Goal: Find specific page/section

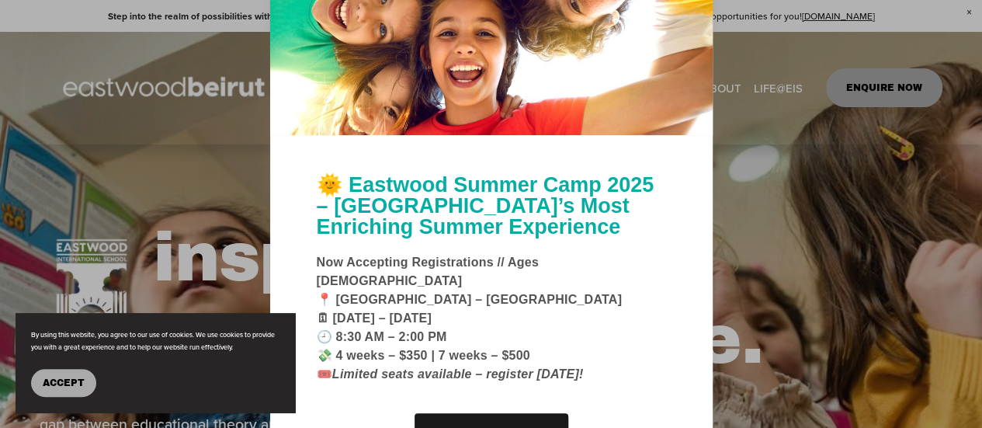
click at [64, 388] on button "Accept" at bounding box center [63, 383] width 65 height 28
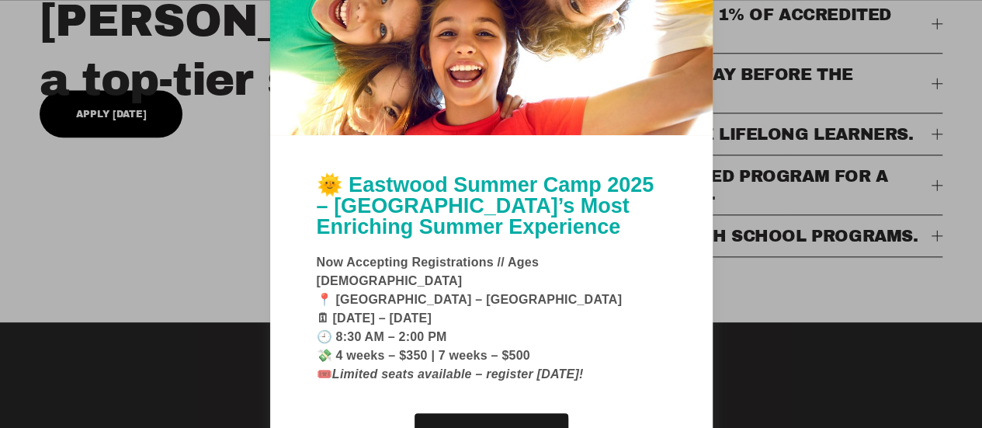
scroll to position [887, 0]
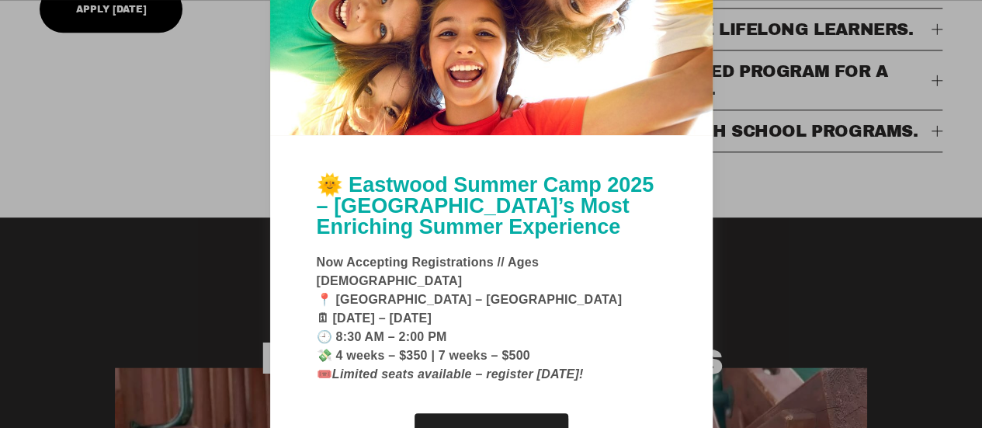
click at [520, 418] on link "Learn More" at bounding box center [491, 435] width 154 height 44
click at [809, 229] on div at bounding box center [491, 214] width 982 height 428
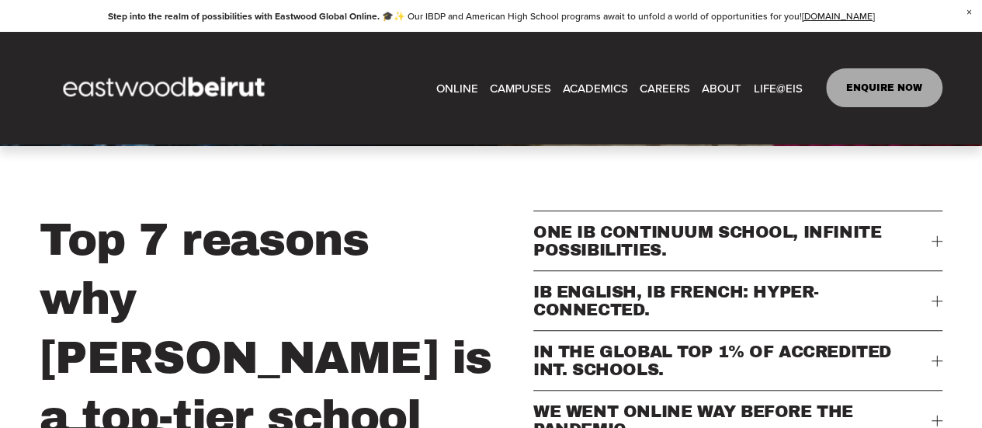
scroll to position [419, 0]
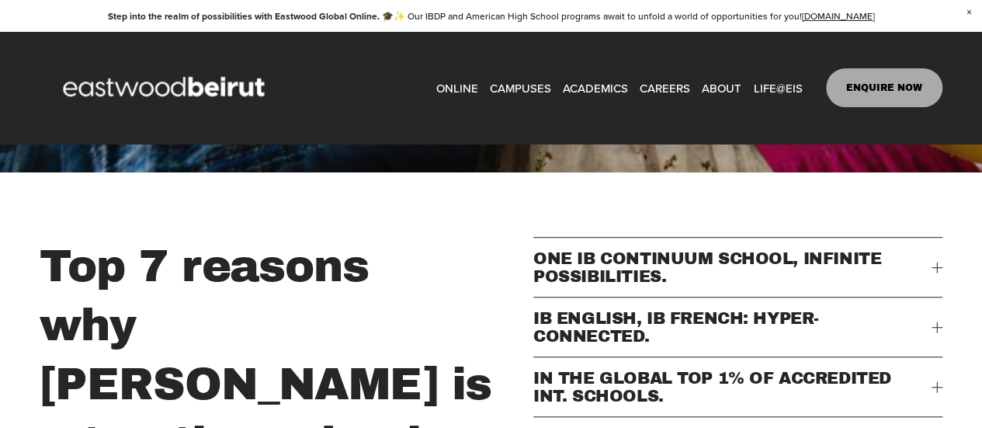
click at [654, 89] on link "CAREERS" at bounding box center [665, 87] width 50 height 23
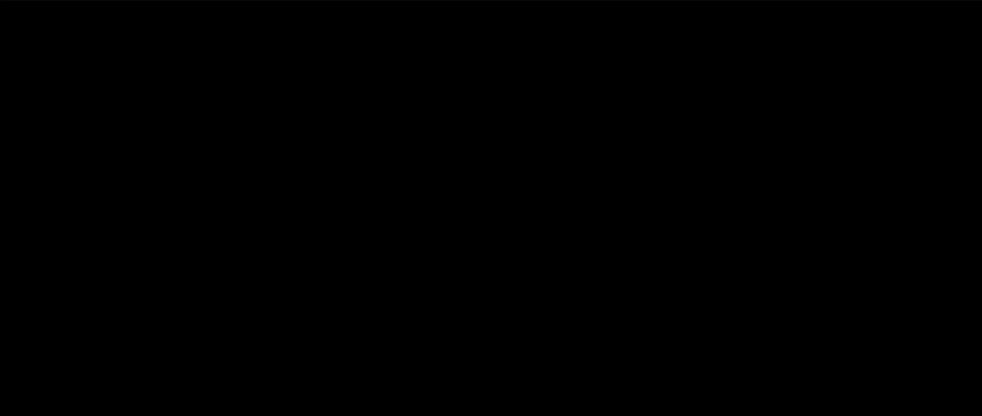
scroll to position [3531, 0]
